Goal: Information Seeking & Learning: Learn about a topic

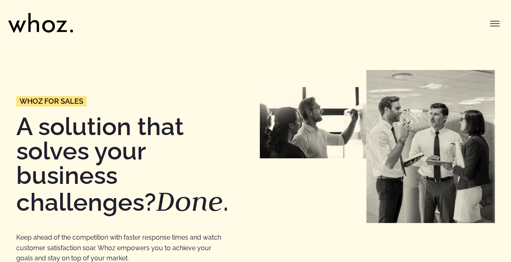
click at [45, 19] on icon at bounding box center [40, 22] width 65 height 19
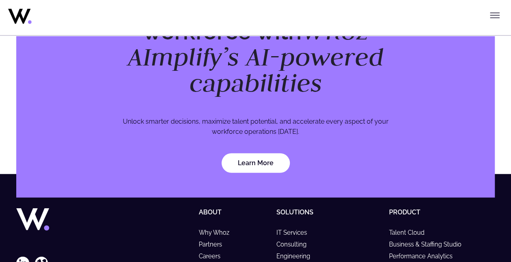
scroll to position [2638, 0]
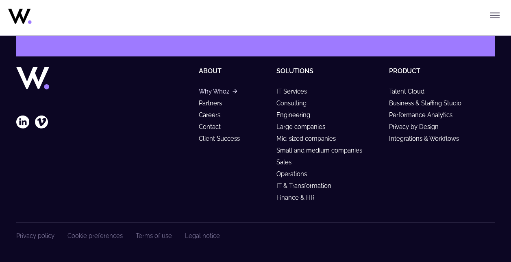
click at [214, 91] on link "Why Whoz" at bounding box center [218, 91] width 38 height 7
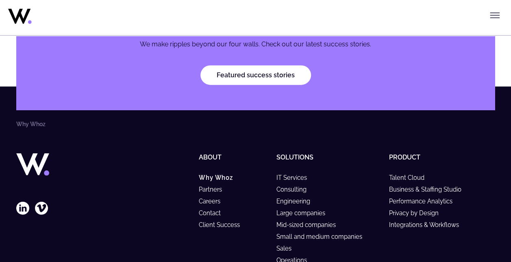
scroll to position [2514, 0]
